Goal: Task Accomplishment & Management: Use online tool/utility

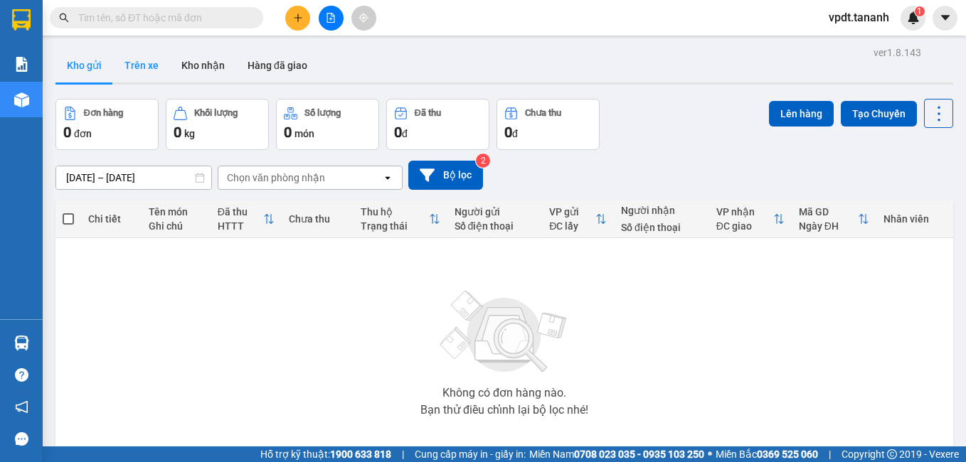
click at [155, 69] on button "Trên xe" at bounding box center [141, 65] width 57 height 34
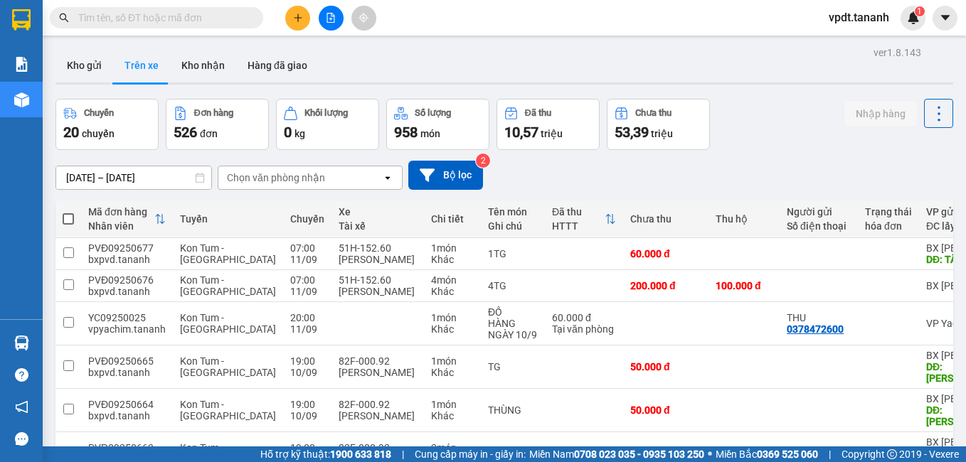
click at [310, 179] on div "Chọn văn phòng nhận" at bounding box center [276, 178] width 98 height 14
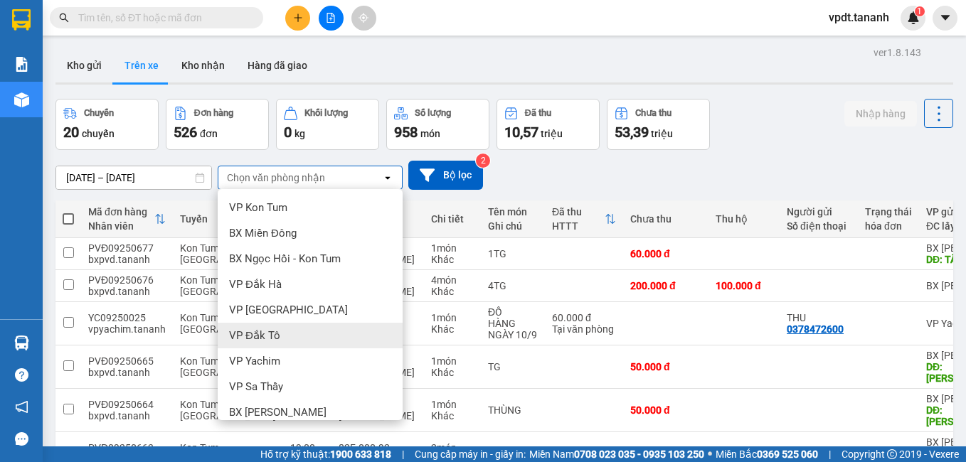
click at [298, 341] on div "VP Đắk Tô" at bounding box center [310, 336] width 185 height 26
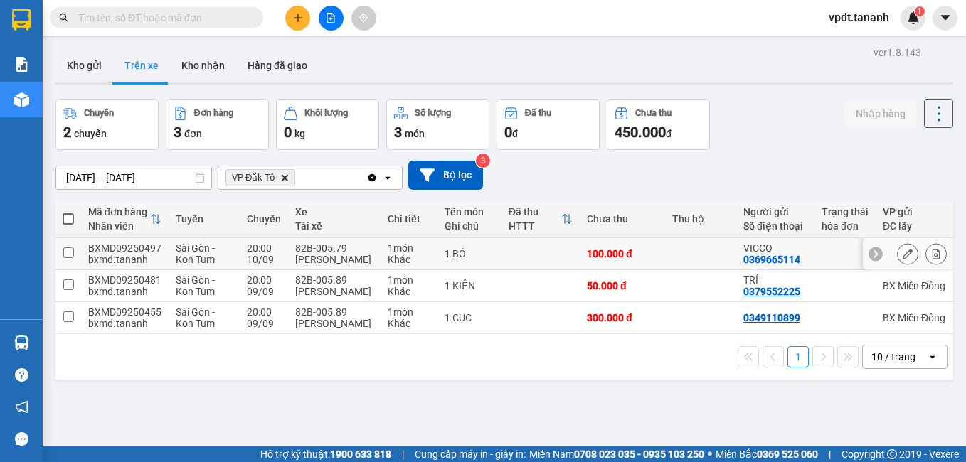
click at [903, 258] on icon at bounding box center [908, 254] width 10 height 10
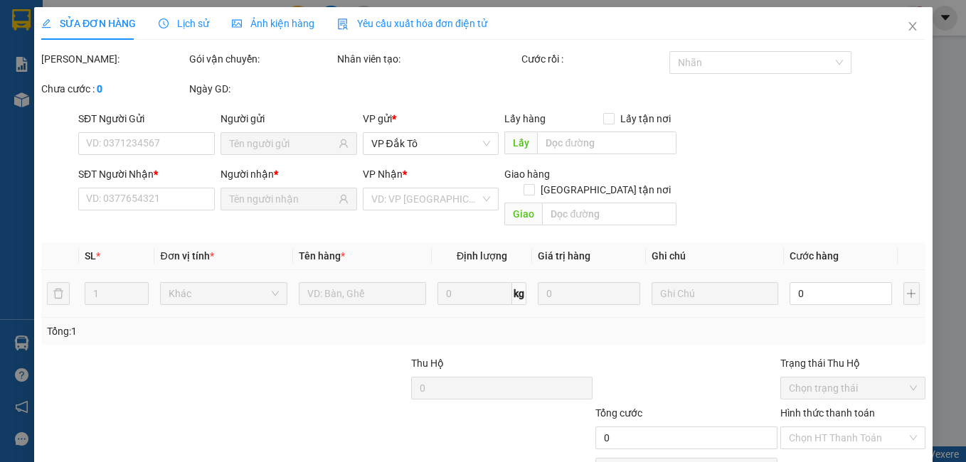
type input "0369665114"
type input "VICCO"
type input "0387106079"
type input "THÀNH TRUNG"
type input "100.000"
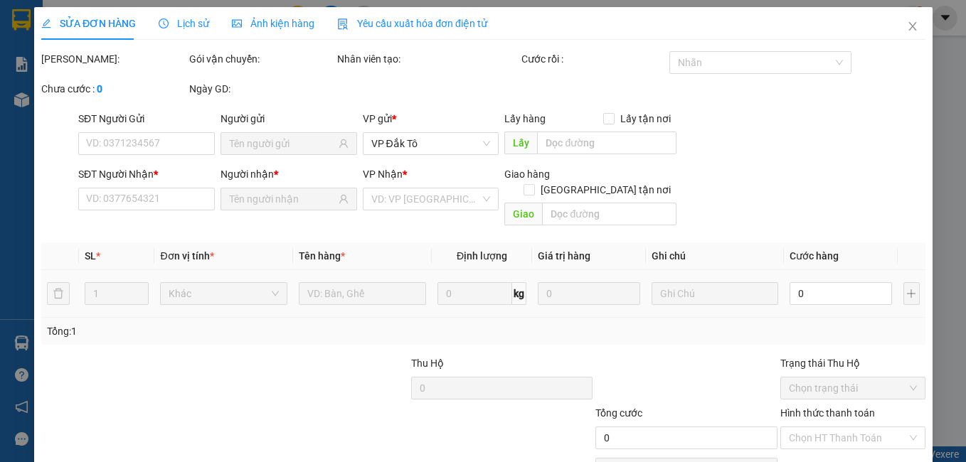
type input "100.000"
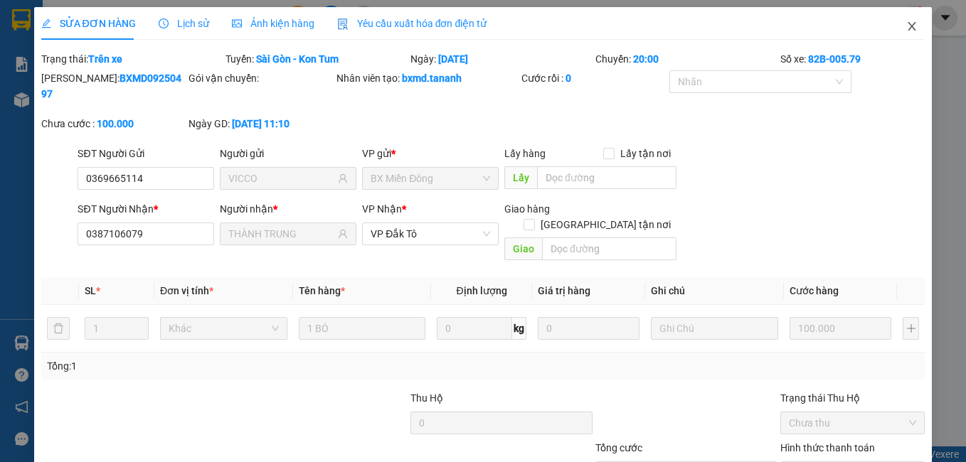
click at [906, 25] on icon "close" at bounding box center [911, 26] width 11 height 11
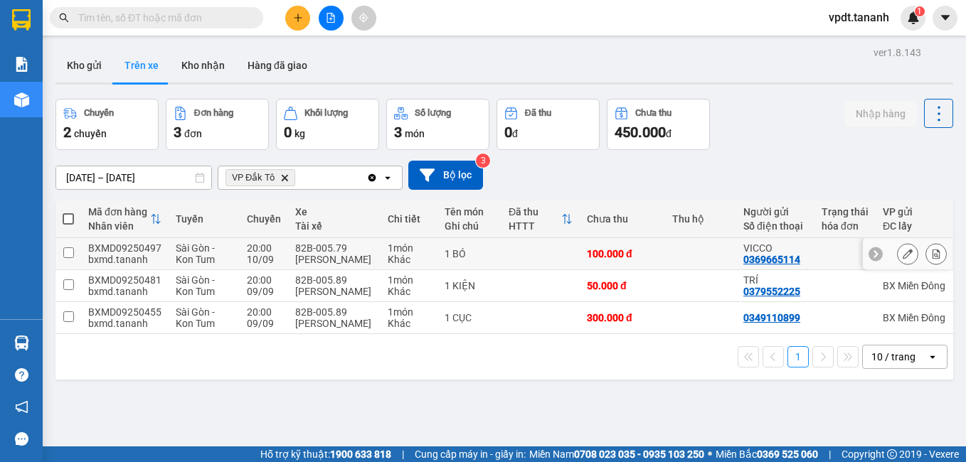
click at [152, 254] on div "BXMD09250497" at bounding box center [124, 248] width 73 height 11
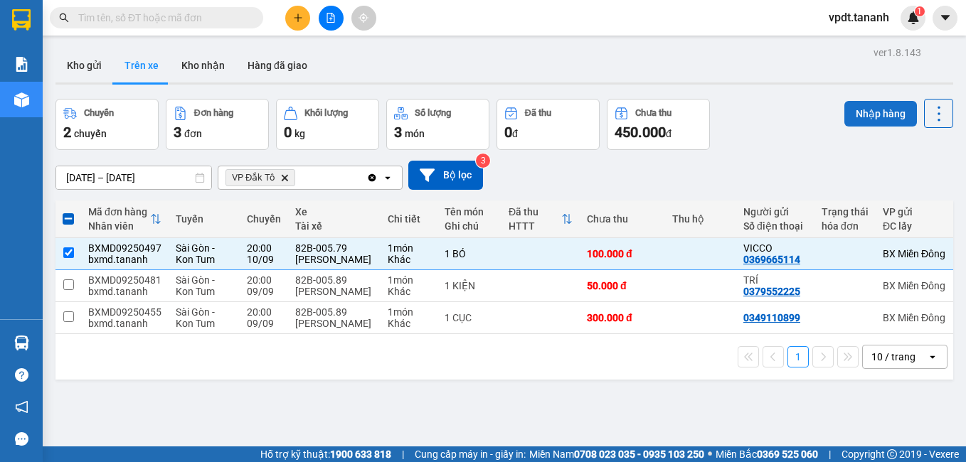
click at [874, 110] on button "Nhập hàng" at bounding box center [880, 114] width 73 height 26
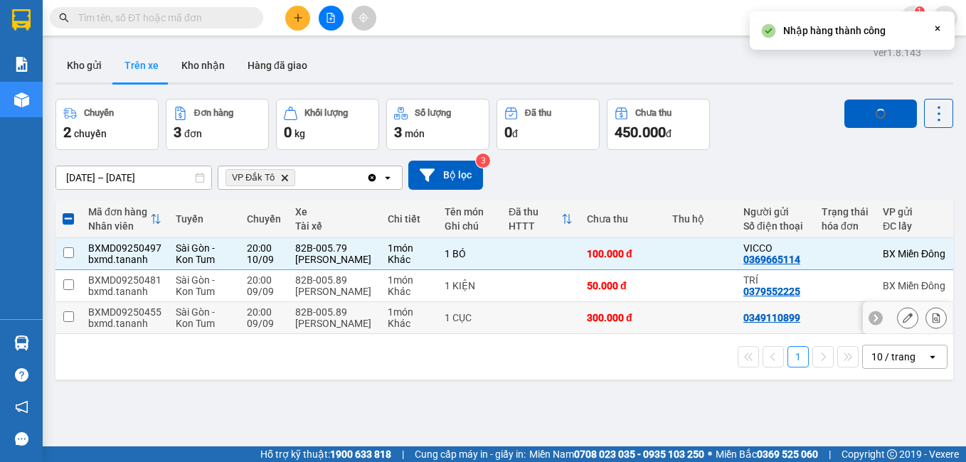
checkbox input "false"
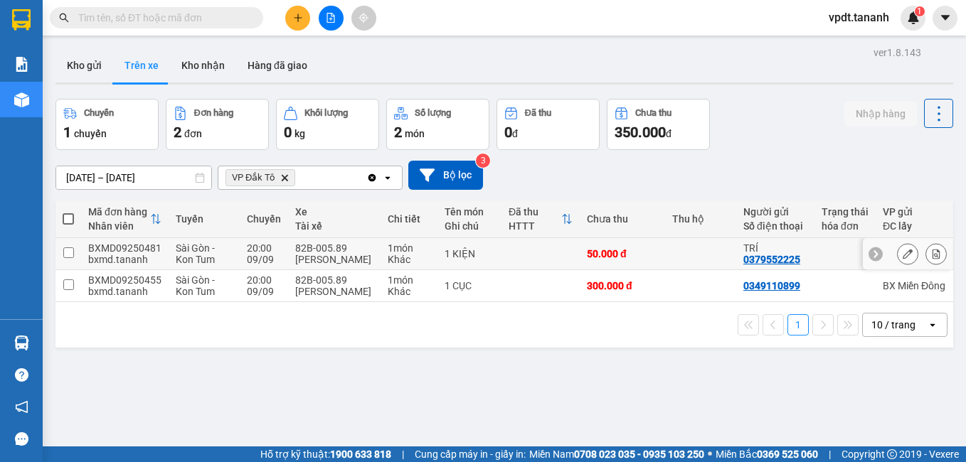
click at [903, 253] on icon at bounding box center [908, 254] width 10 height 10
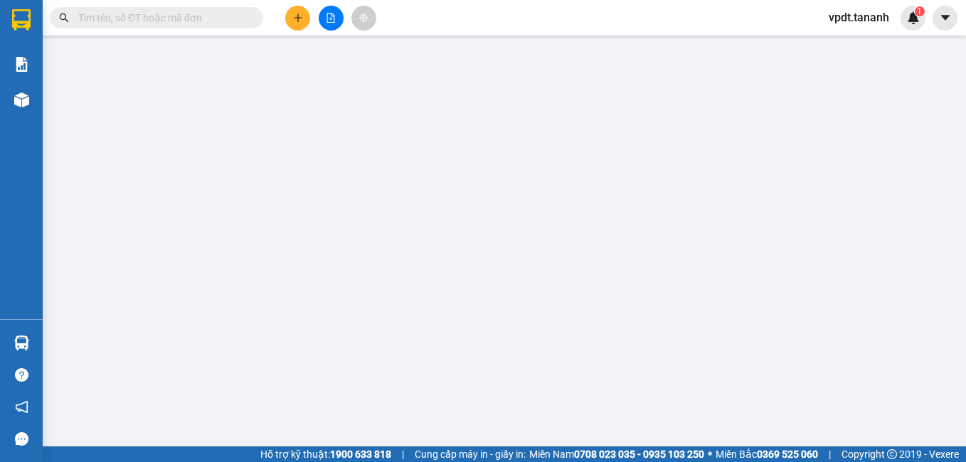
type input "0379552225"
type input "TRÍ"
type input "0964578345"
type input "THU TRANG"
type input "50.000"
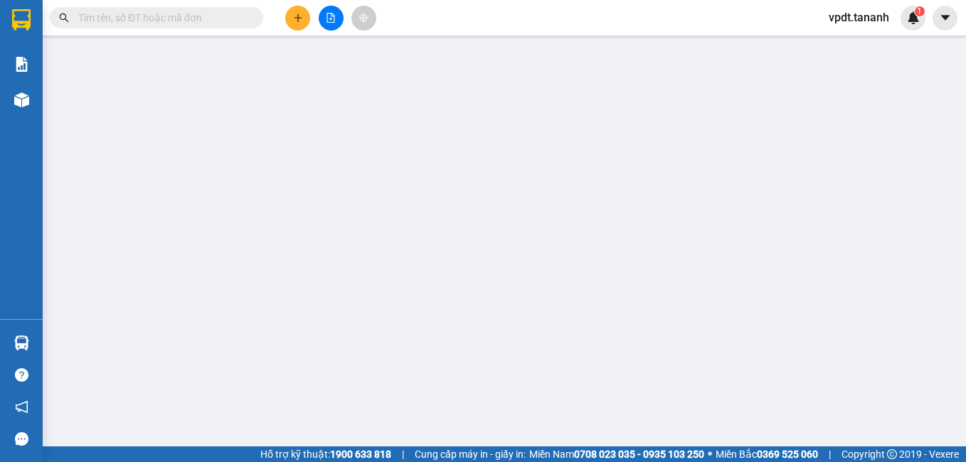
type input "50.000"
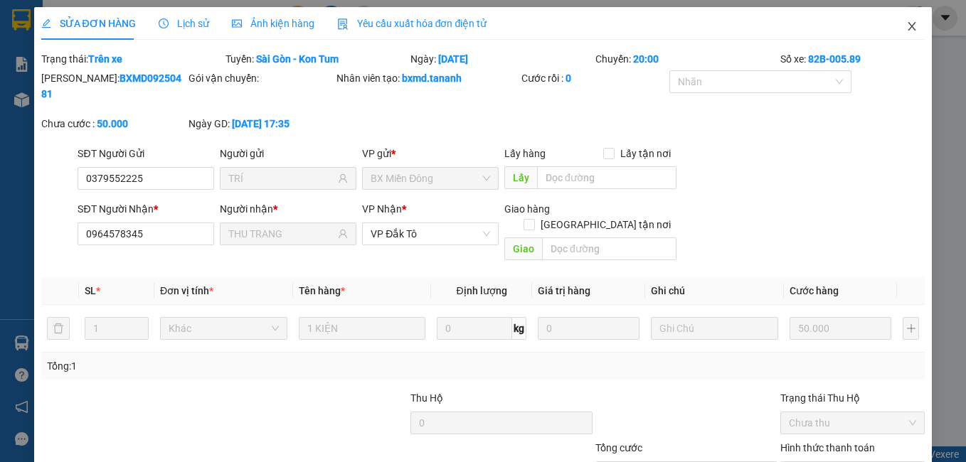
click at [906, 28] on icon "close" at bounding box center [911, 26] width 11 height 11
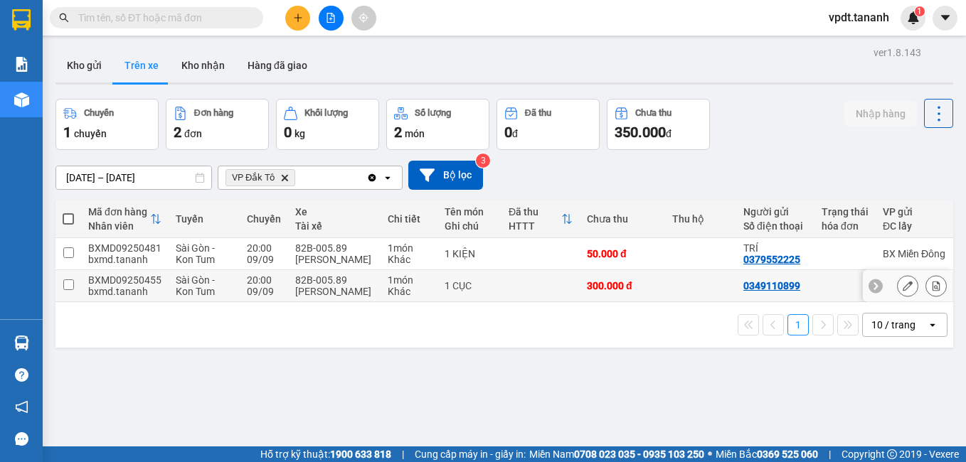
click at [898, 284] on button at bounding box center [908, 286] width 20 height 25
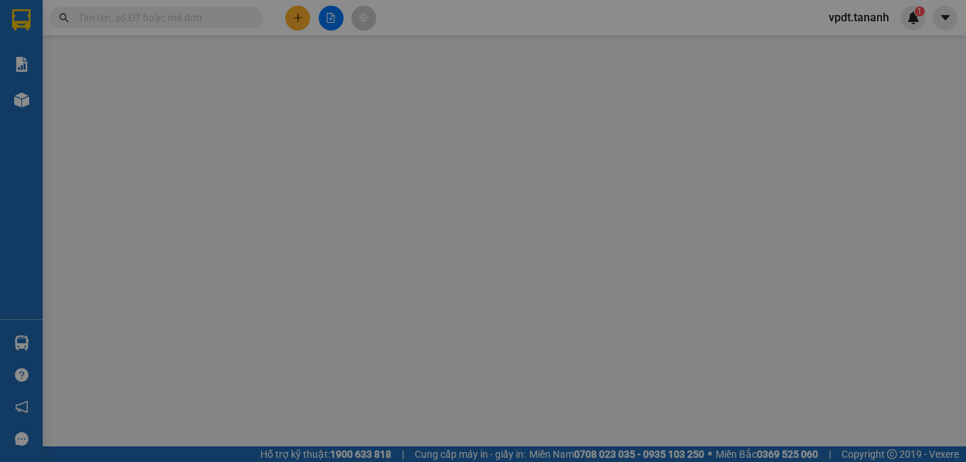
type input "0349110899"
type input "0905096899"
type input "K NGỌC I"
type input "300.000"
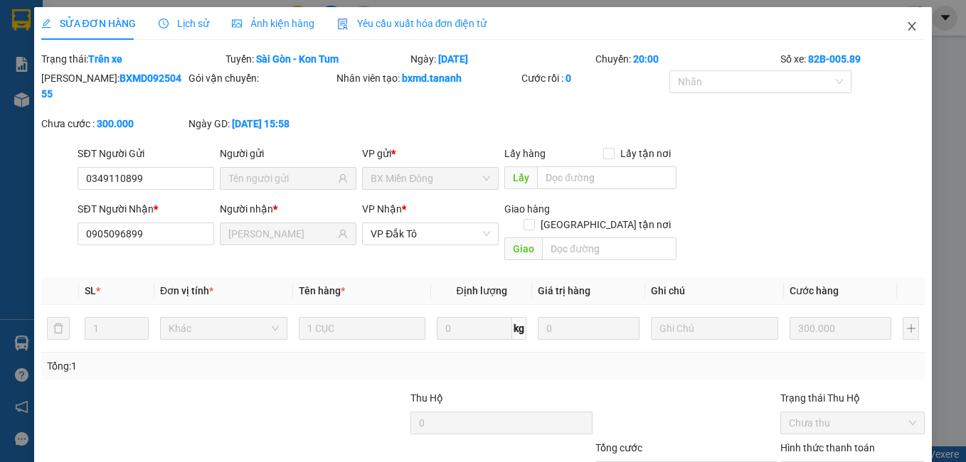
click at [908, 19] on span "Close" at bounding box center [912, 27] width 40 height 40
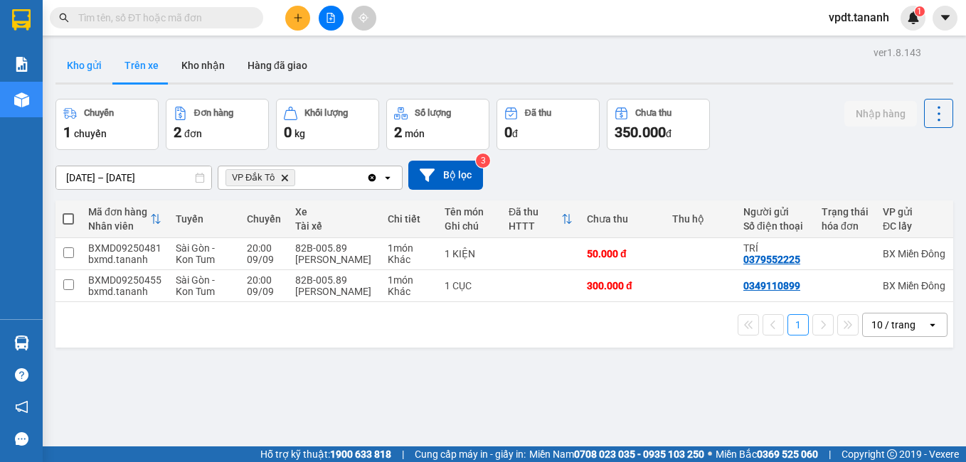
click at [95, 68] on button "Kho gửi" at bounding box center [84, 65] width 58 height 34
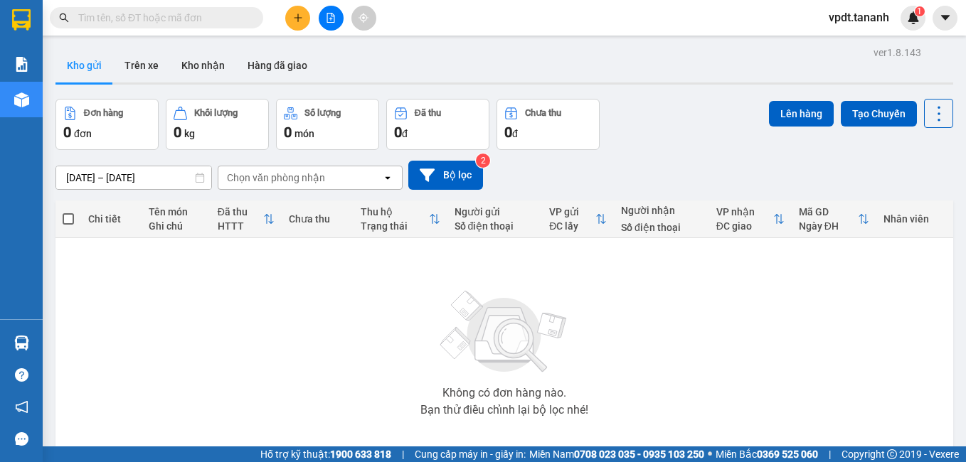
click at [166, 21] on input "text" at bounding box center [162, 18] width 168 height 16
click at [288, 11] on button at bounding box center [297, 18] width 25 height 25
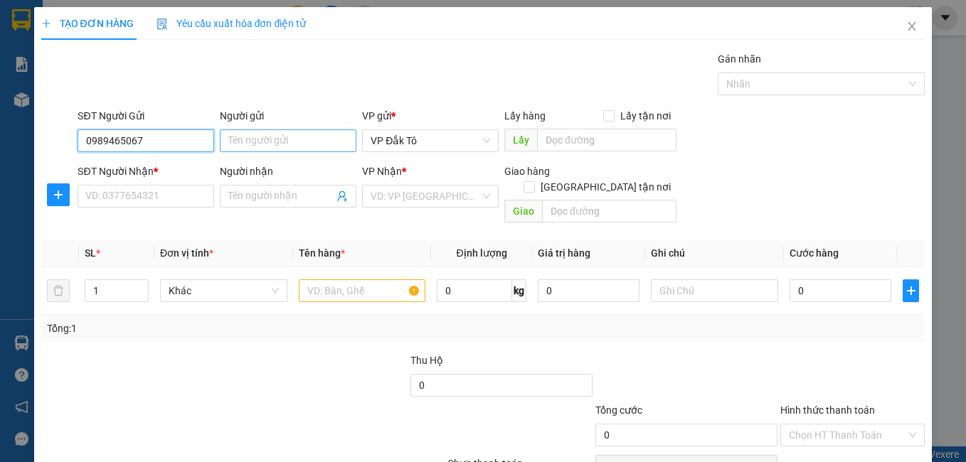
type input "0989465067"
click at [248, 137] on input "Người gửi" at bounding box center [288, 140] width 137 height 23
type input "."
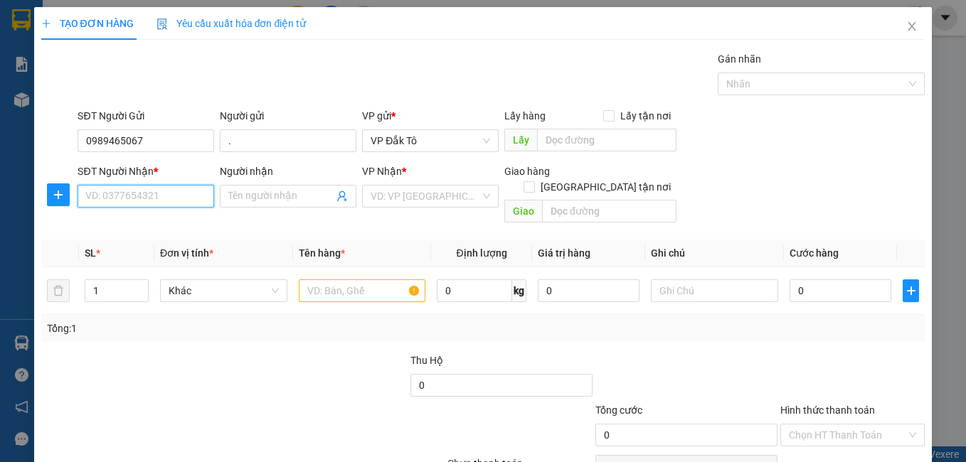
click at [198, 193] on input "SĐT Người Nhận *" at bounding box center [146, 196] width 137 height 23
type input "0912632854"
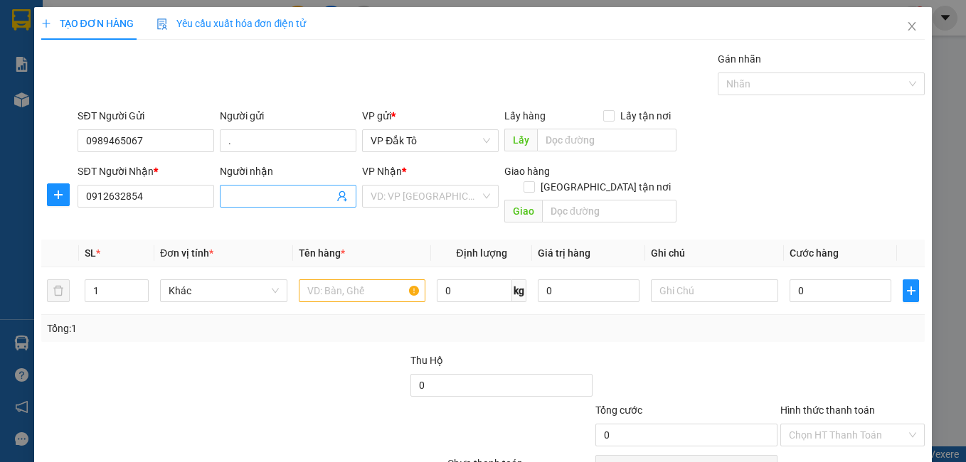
click at [290, 202] on input "Người nhận" at bounding box center [280, 197] width 105 height 16
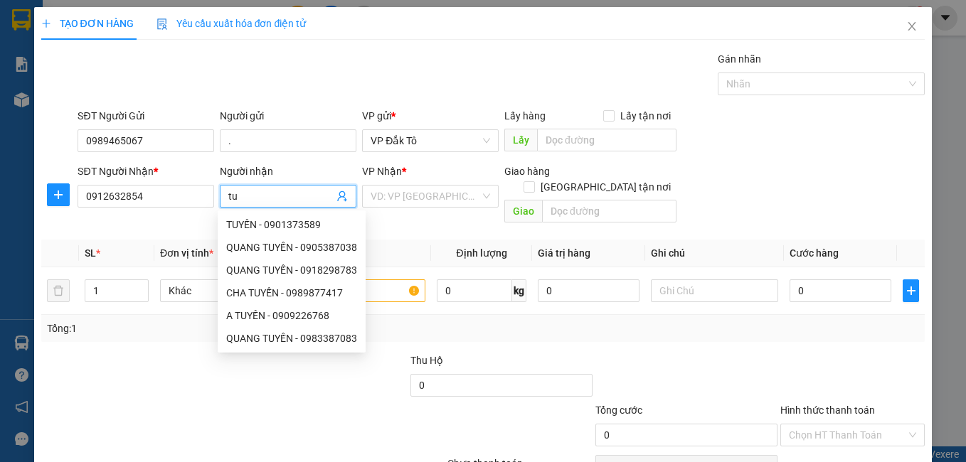
type input "t"
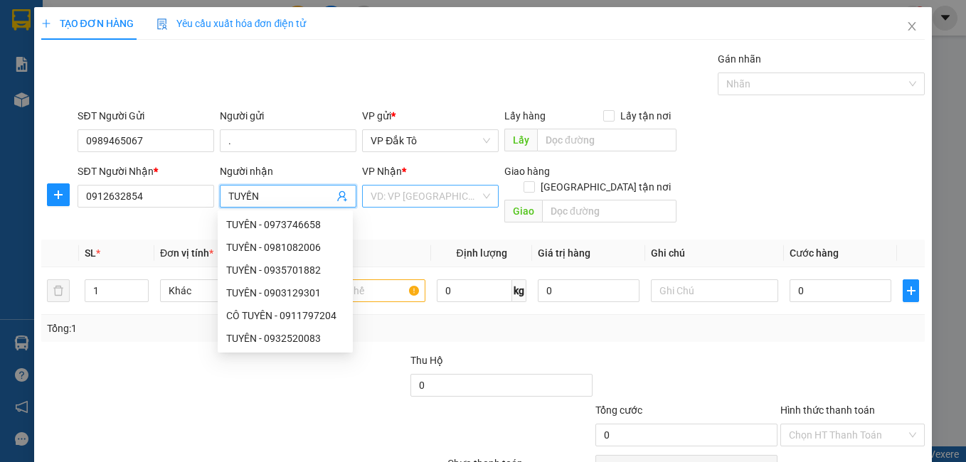
type input "TUYẾN"
click at [387, 199] on input "search" at bounding box center [426, 196] width 110 height 21
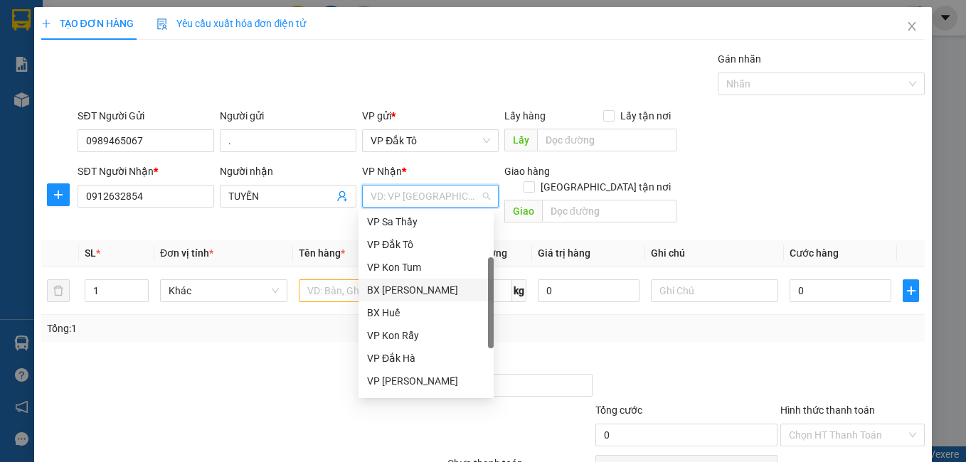
scroll to position [159, 0]
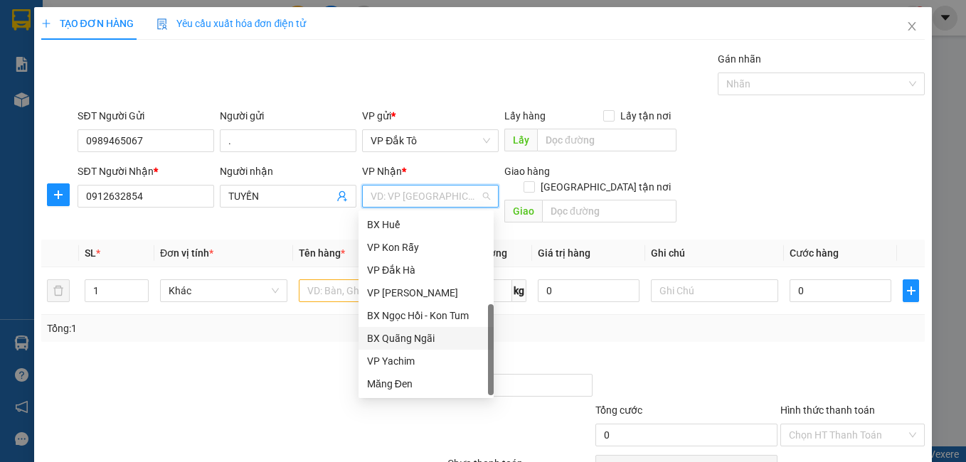
click at [418, 331] on div "BX Quãng Ngãi" at bounding box center [426, 339] width 118 height 16
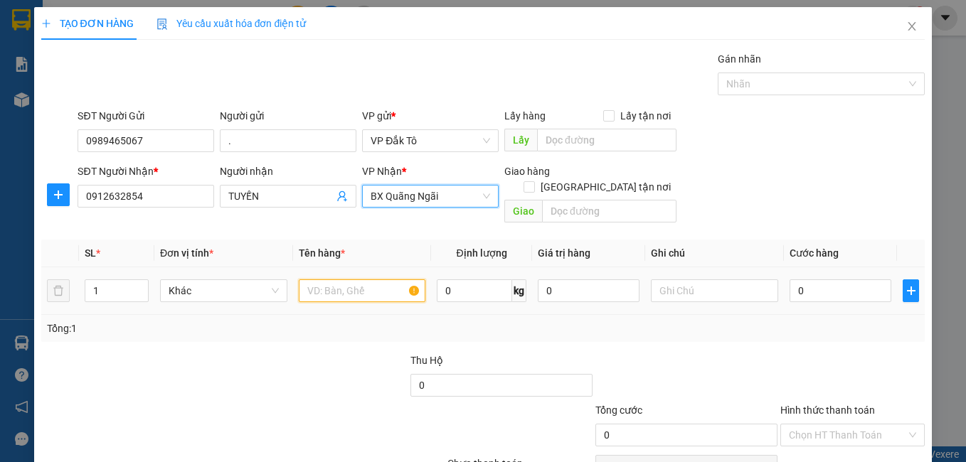
click at [354, 280] on input "text" at bounding box center [362, 291] width 127 height 23
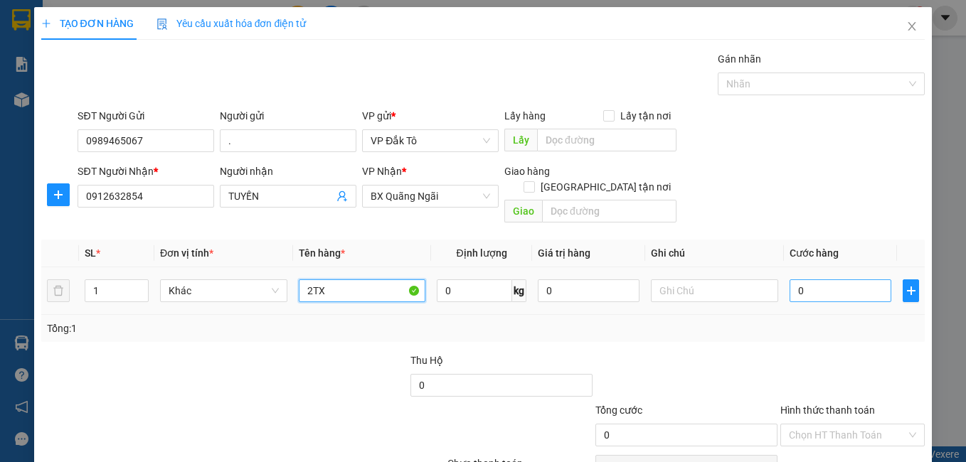
type input "2TX"
click at [832, 280] on input "0" at bounding box center [841, 291] width 102 height 23
type input "1"
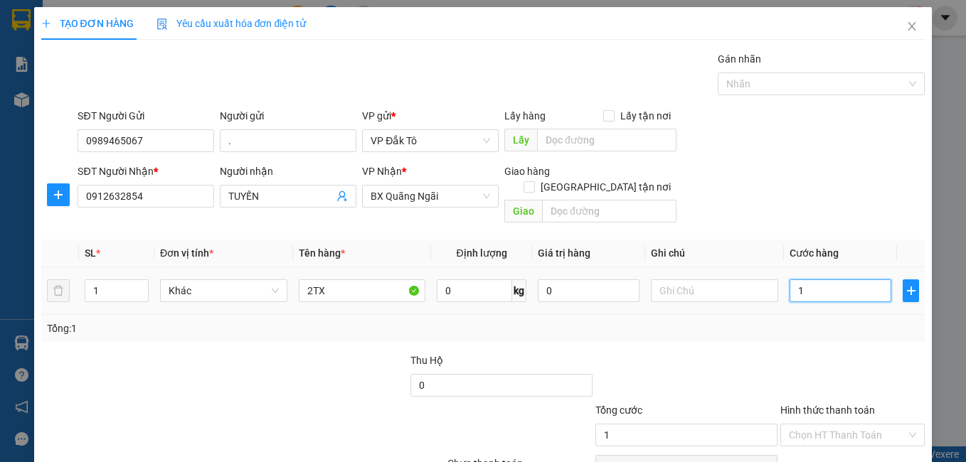
type input "15"
type input "150"
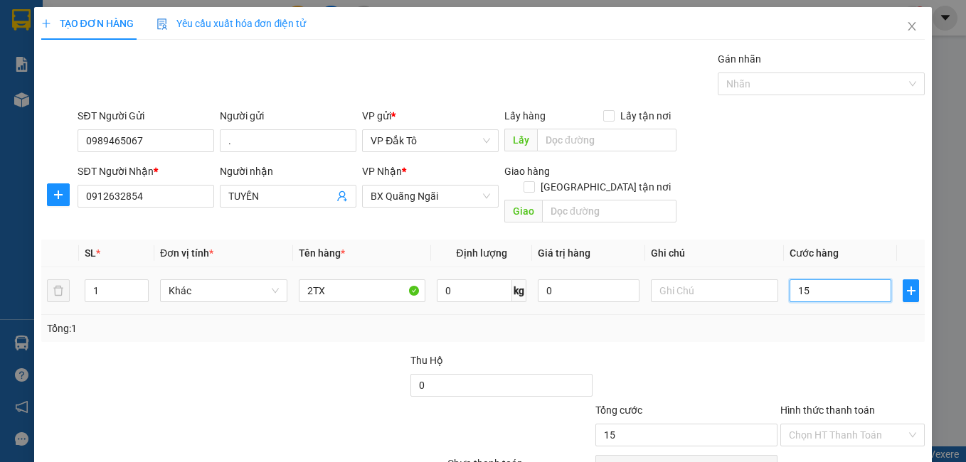
type input "150"
type input "150.000"
click at [687, 328] on div "Transit Pickup Surcharge Ids Transit Deliver Surcharge Ids Transit Deliver Surc…" at bounding box center [483, 282] width 884 height 463
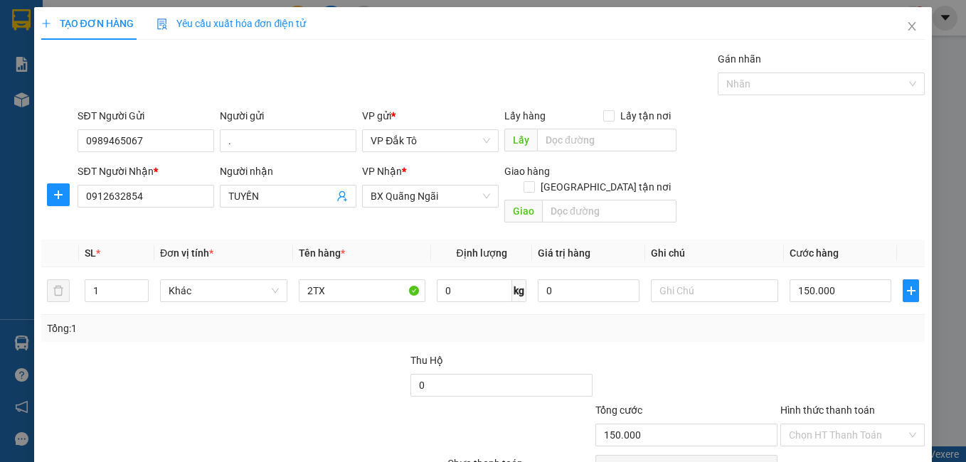
scroll to position [64, 0]
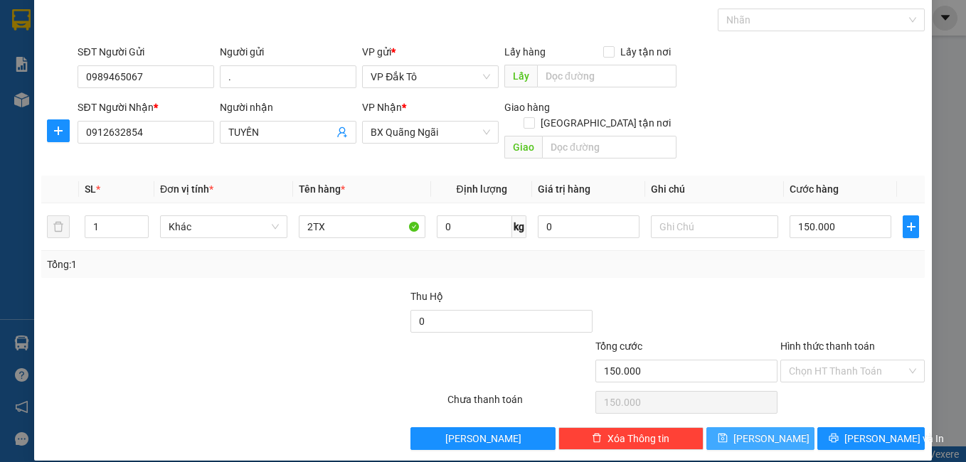
click at [728, 434] on icon "save" at bounding box center [722, 438] width 9 height 9
type input "0"
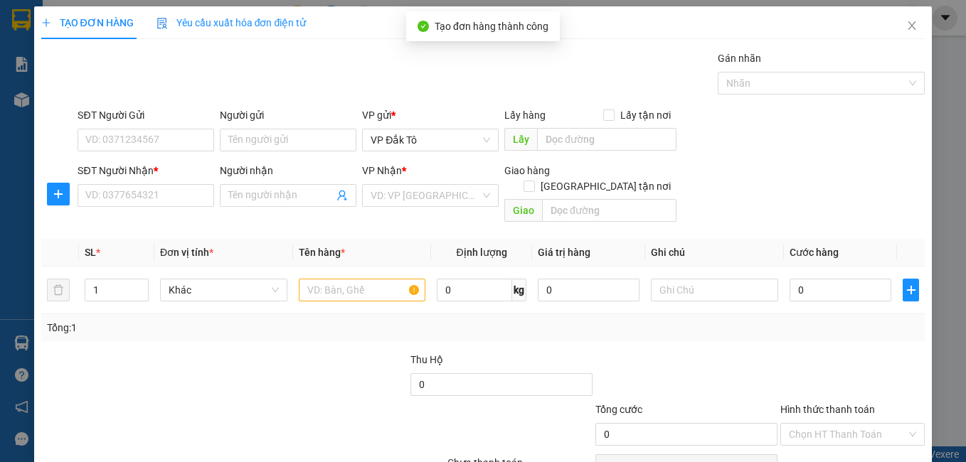
scroll to position [0, 0]
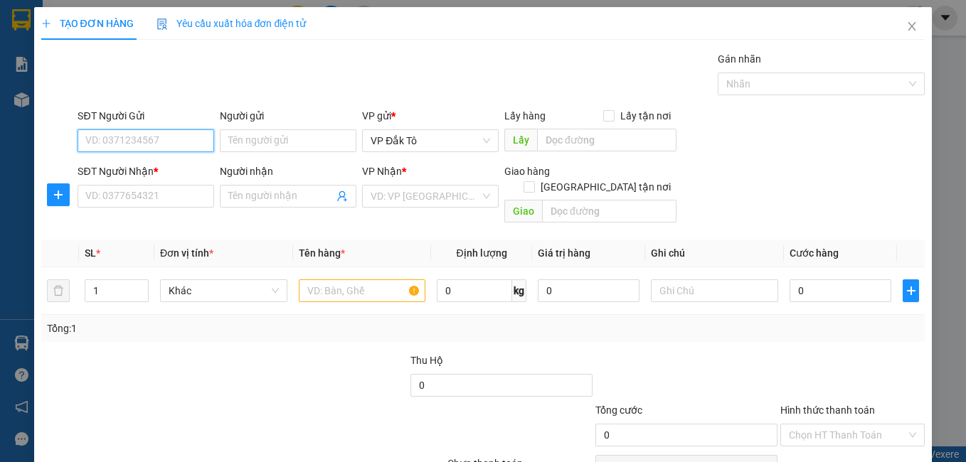
click at [170, 146] on input "SĐT Người Gửi" at bounding box center [146, 140] width 137 height 23
type input "0348741790"
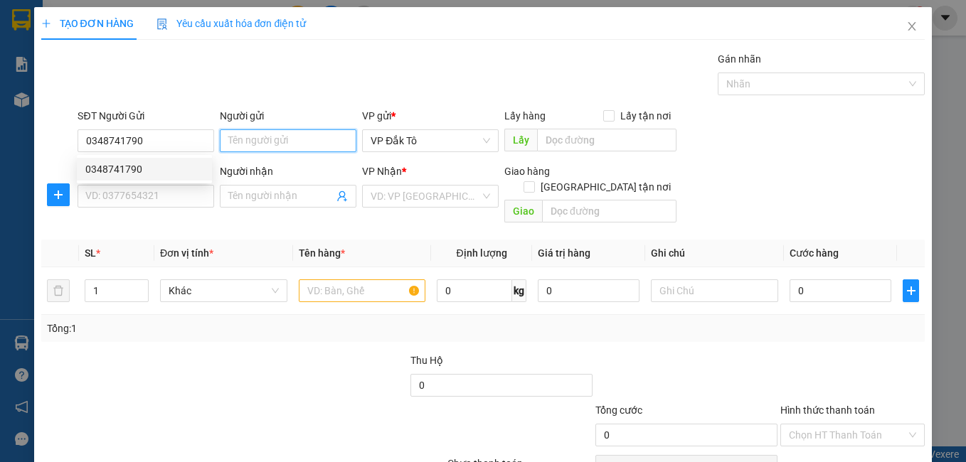
click at [263, 139] on input "Người gửi" at bounding box center [288, 140] width 137 height 23
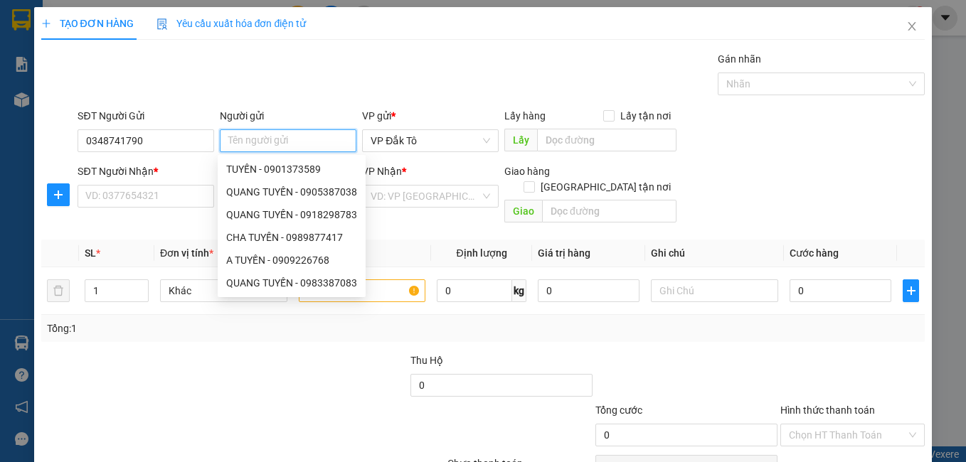
type input "/"
type input "."
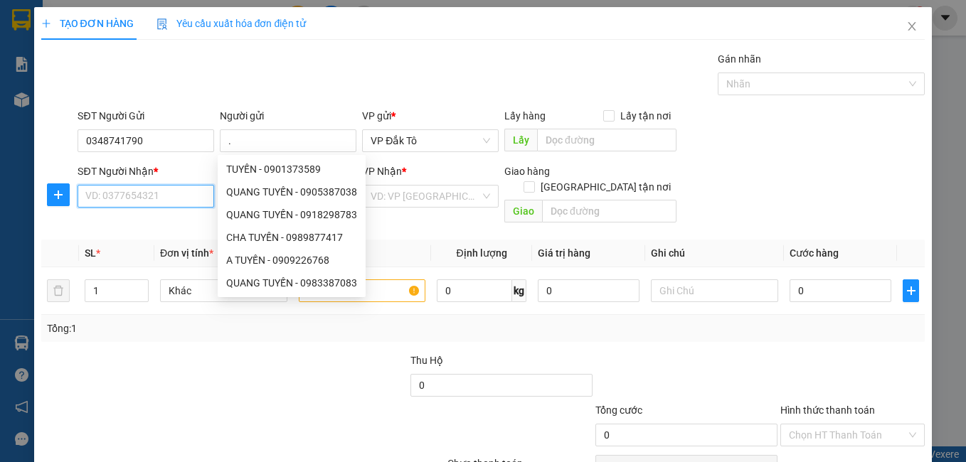
click at [151, 194] on input "SĐT Người Nhận *" at bounding box center [146, 196] width 137 height 23
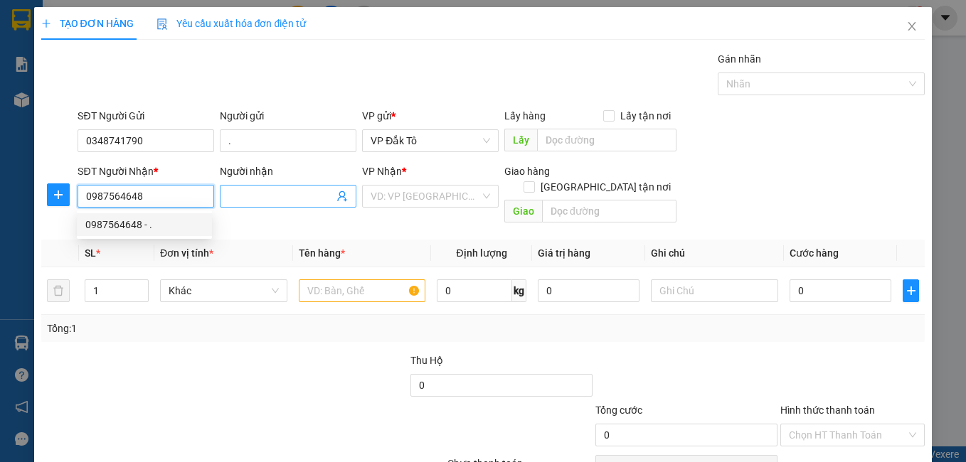
type input "0987564648"
click at [254, 191] on input "Người nhận" at bounding box center [280, 197] width 105 height 16
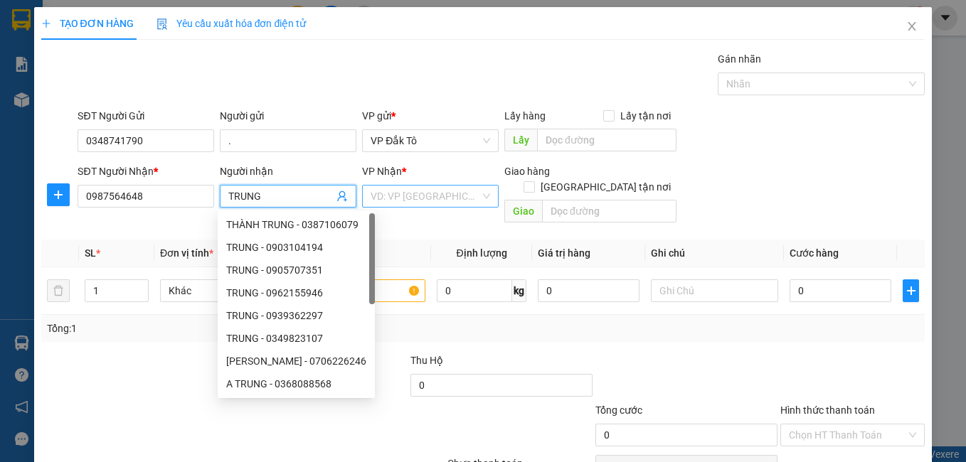
type input "TRUNG"
click at [409, 205] on input "search" at bounding box center [426, 196] width 110 height 21
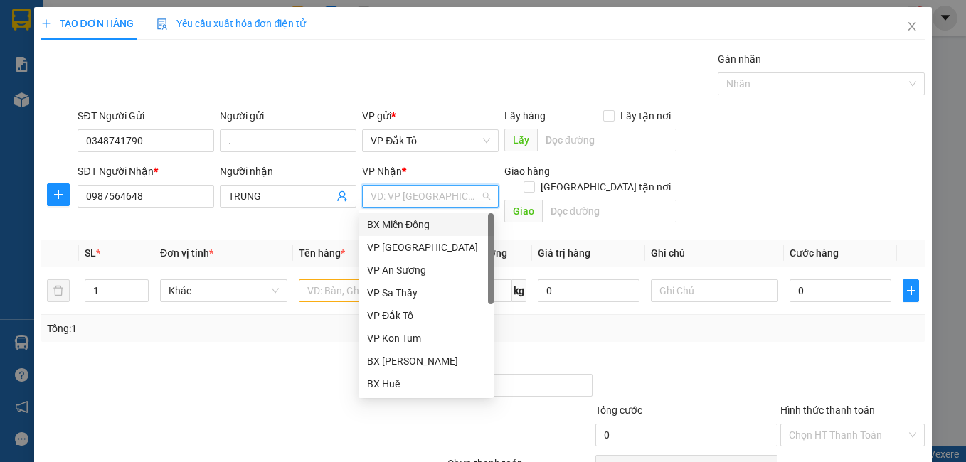
click at [420, 228] on div "BX Miền Đông" at bounding box center [426, 225] width 118 height 16
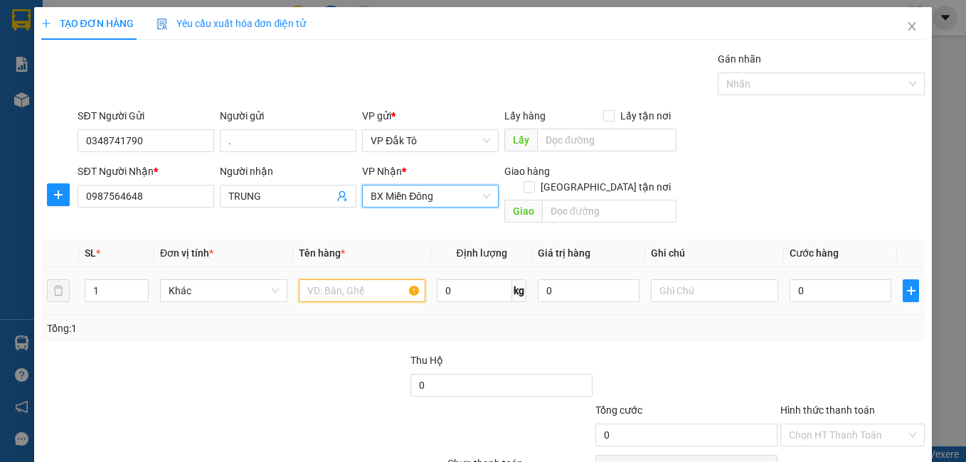
click at [320, 280] on input "text" at bounding box center [362, 291] width 127 height 23
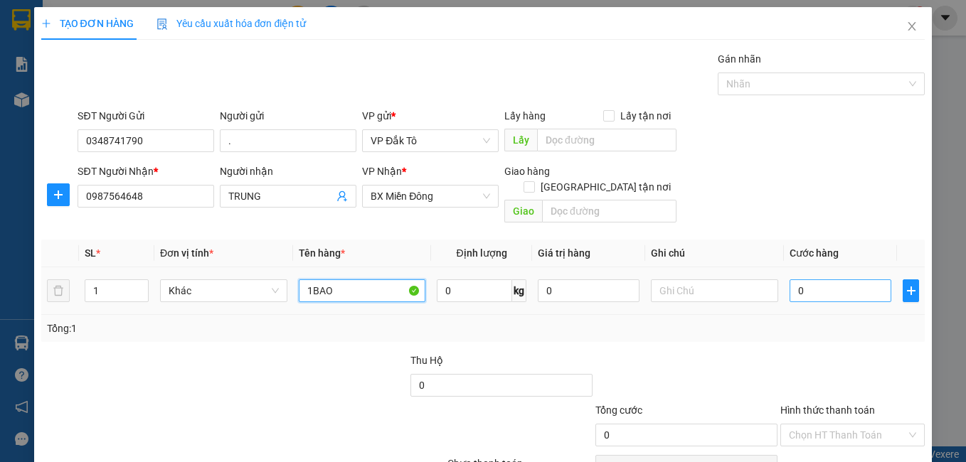
type input "1BAO"
click at [837, 280] on input "0" at bounding box center [841, 291] width 102 height 23
type input "1"
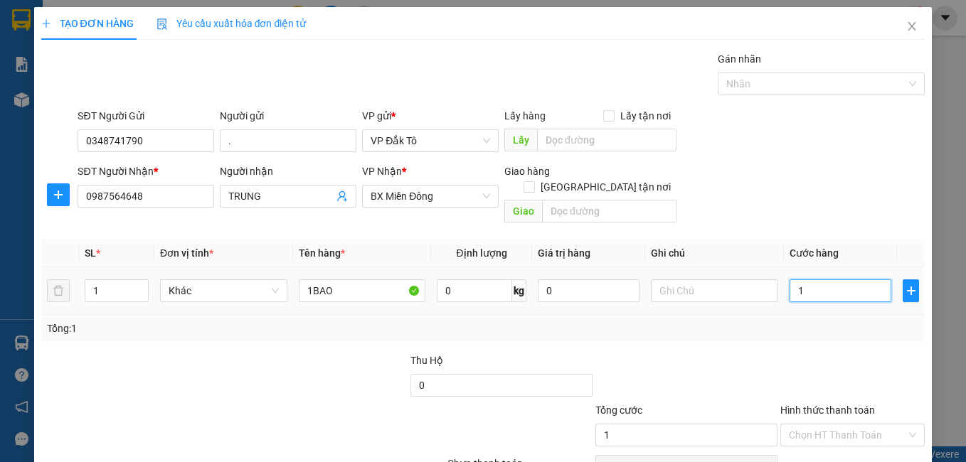
type input "10"
type input "100"
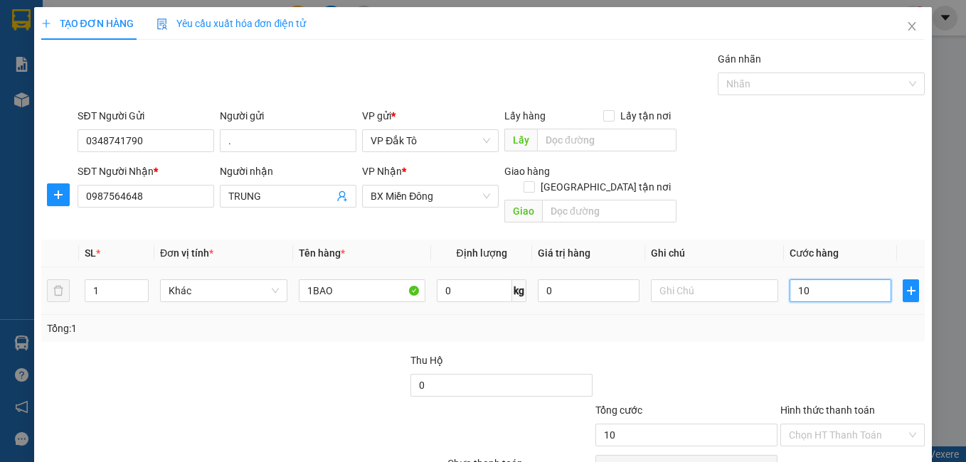
type input "100"
type input "100.000"
click at [763, 353] on div at bounding box center [686, 378] width 185 height 50
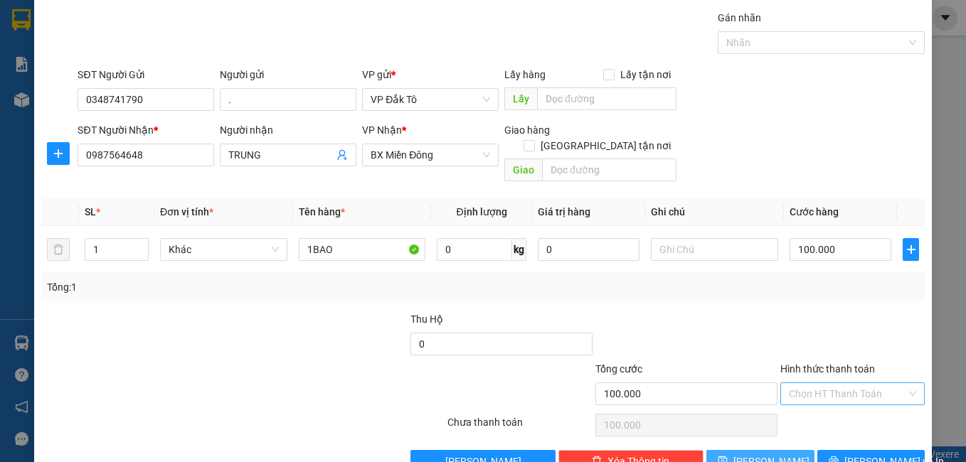
scroll to position [64, 0]
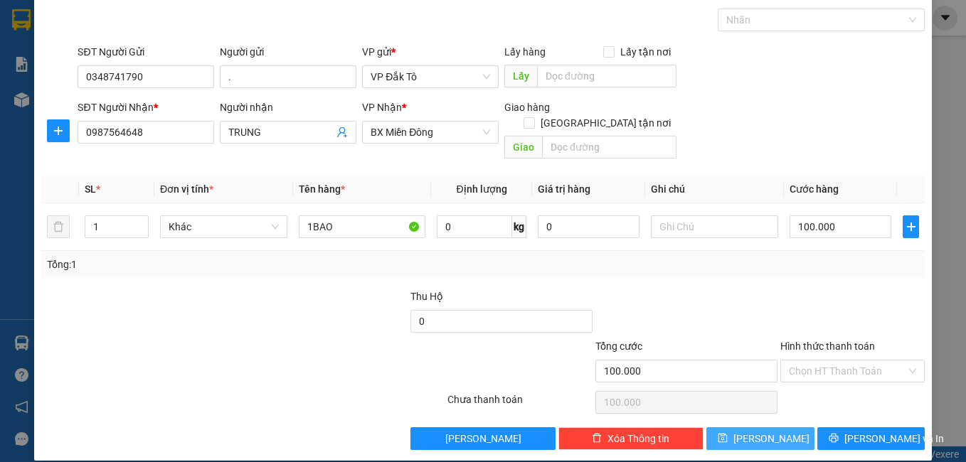
click at [728, 433] on icon "save" at bounding box center [723, 438] width 10 height 10
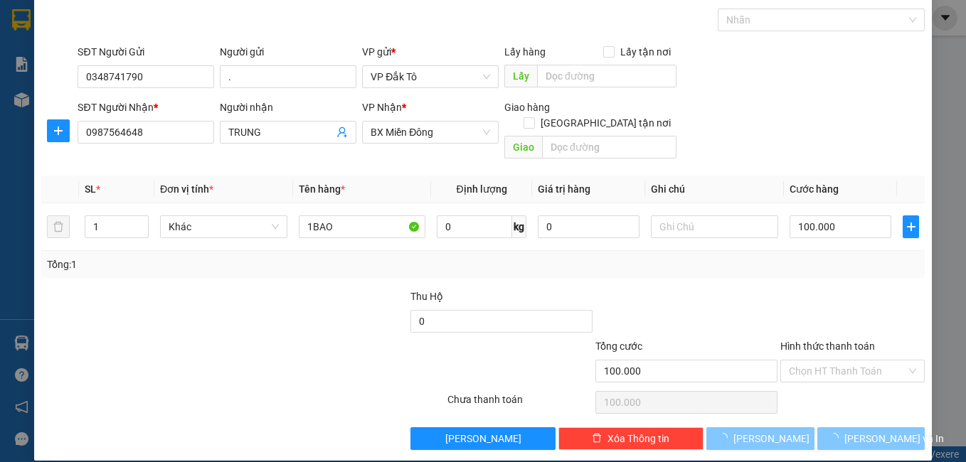
type input "0"
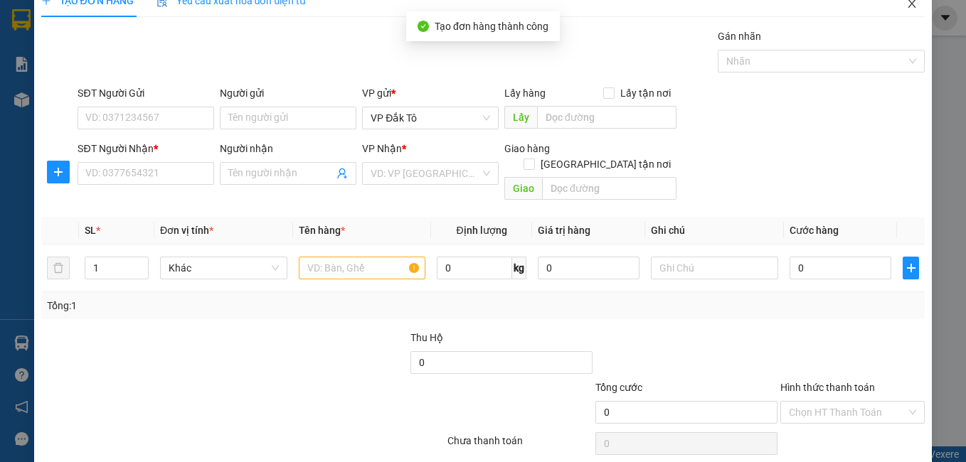
scroll to position [0, 0]
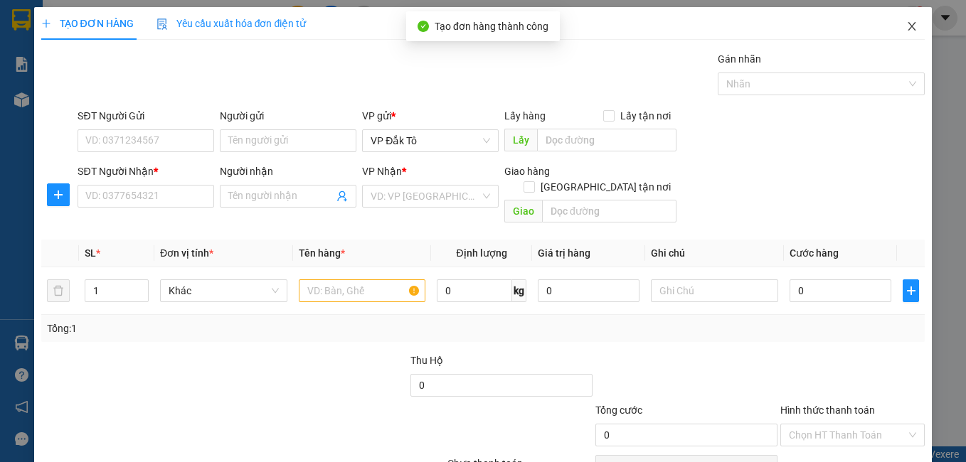
click at [906, 23] on icon "close" at bounding box center [911, 26] width 11 height 11
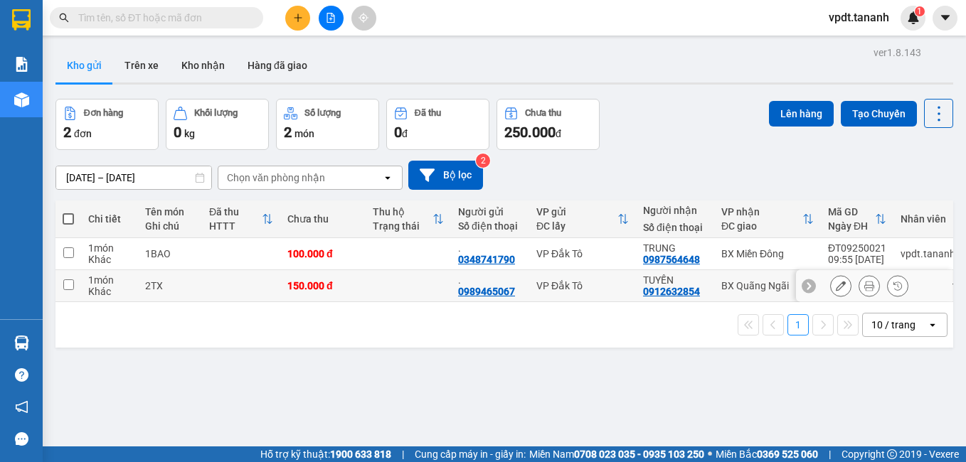
click at [63, 284] on input "checkbox" at bounding box center [68, 285] width 11 height 11
checkbox input "true"
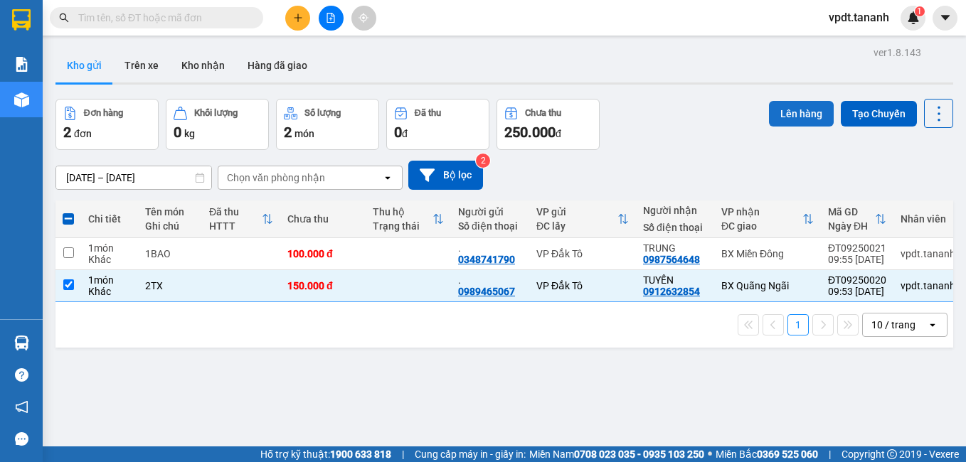
click at [796, 109] on button "Lên hàng" at bounding box center [801, 114] width 65 height 26
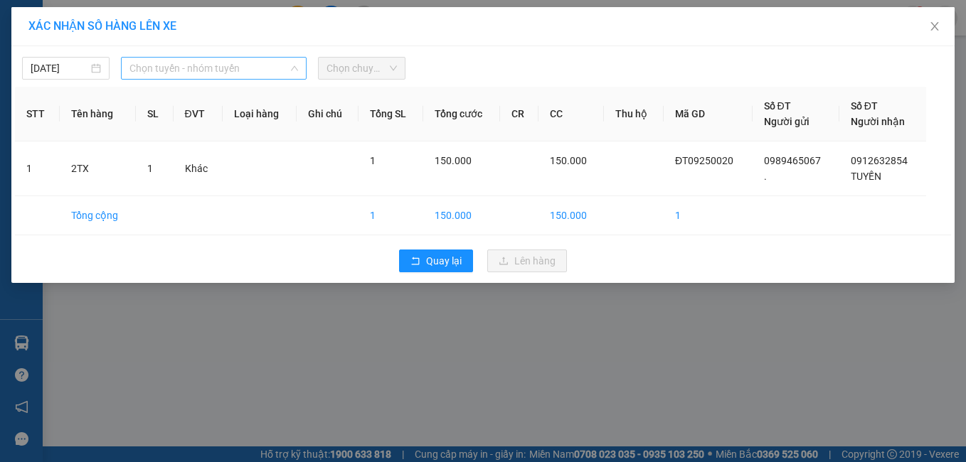
click at [210, 69] on span "Chọn tuyến - nhóm tuyến" at bounding box center [213, 68] width 169 height 21
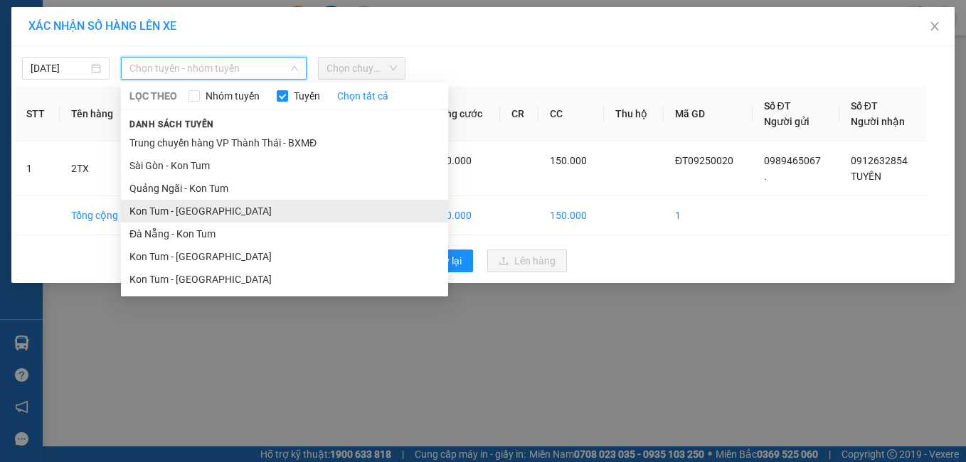
click at [211, 207] on li "Kon Tum - Quảng Ngãi" at bounding box center [284, 211] width 327 height 23
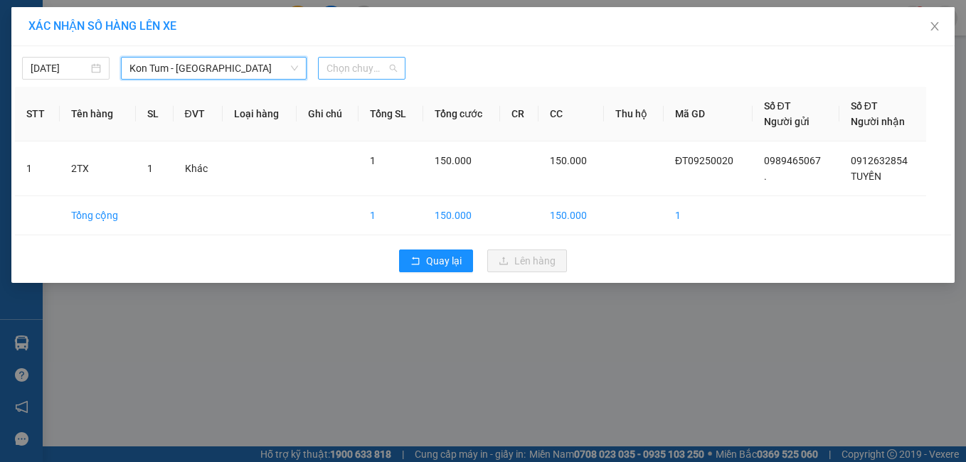
click at [342, 75] on span "Chọn chuyến" at bounding box center [362, 68] width 70 height 21
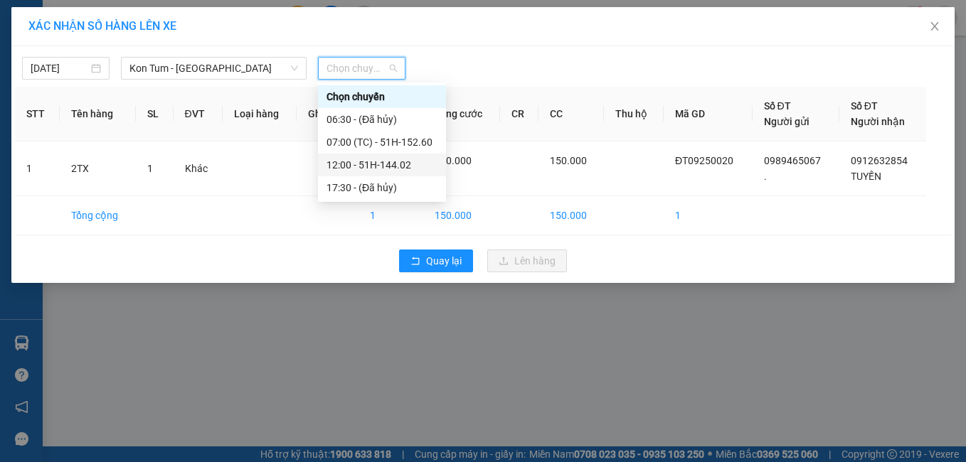
click at [380, 170] on div "12:00 - 51H-144.02" at bounding box center [382, 165] width 111 height 16
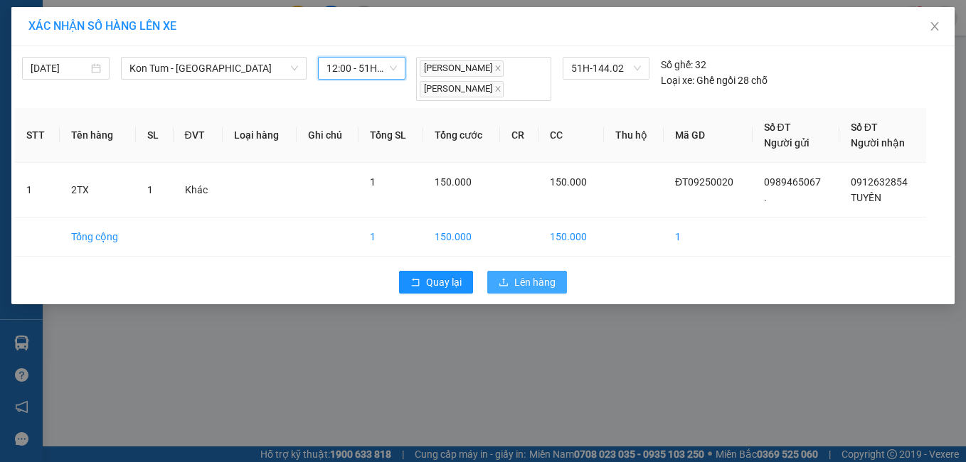
click at [526, 277] on span "Lên hàng" at bounding box center [534, 283] width 41 height 16
